Goal: Information Seeking & Learning: Learn about a topic

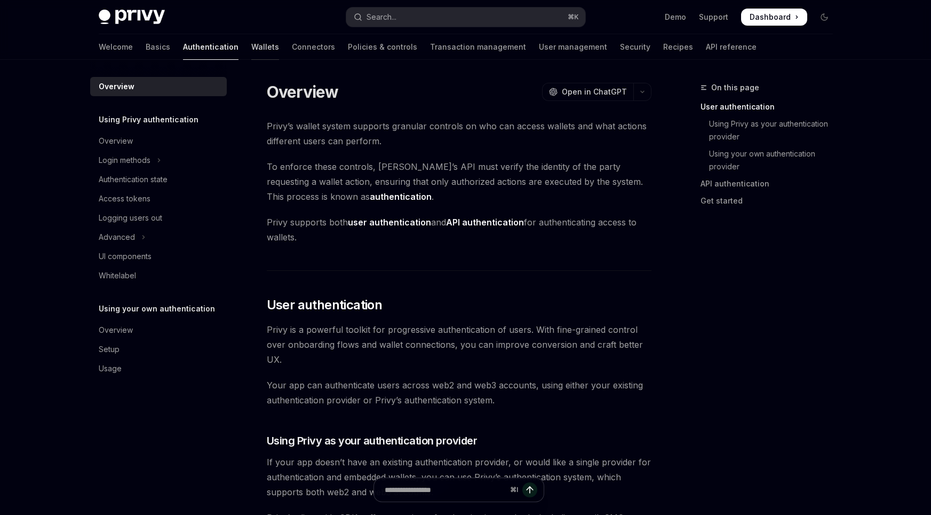
click at [251, 51] on link "Wallets" at bounding box center [265, 47] width 28 height 26
click at [348, 51] on link "Policies & controls" at bounding box center [382, 47] width 69 height 26
type textarea "*"
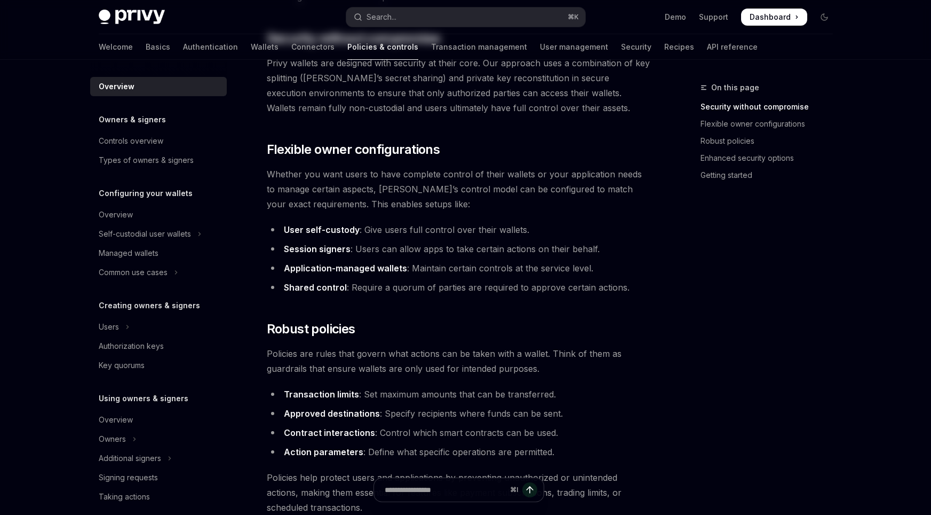
scroll to position [588, 0]
